Goal: Navigation & Orientation: Find specific page/section

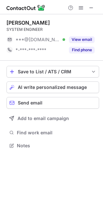
scroll to position [141, 103]
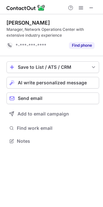
scroll to position [137, 103]
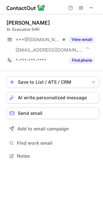
scroll to position [152, 103]
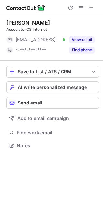
scroll to position [141, 103]
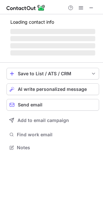
scroll to position [158, 103]
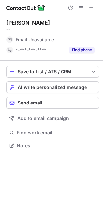
scroll to position [141, 103]
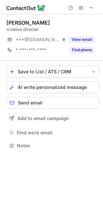
scroll to position [141, 103]
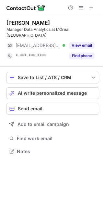
scroll to position [141, 103]
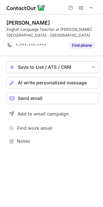
scroll to position [137, 103]
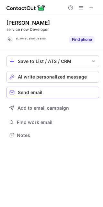
scroll to position [131, 103]
